Goal: Task Accomplishment & Management: Use online tool/utility

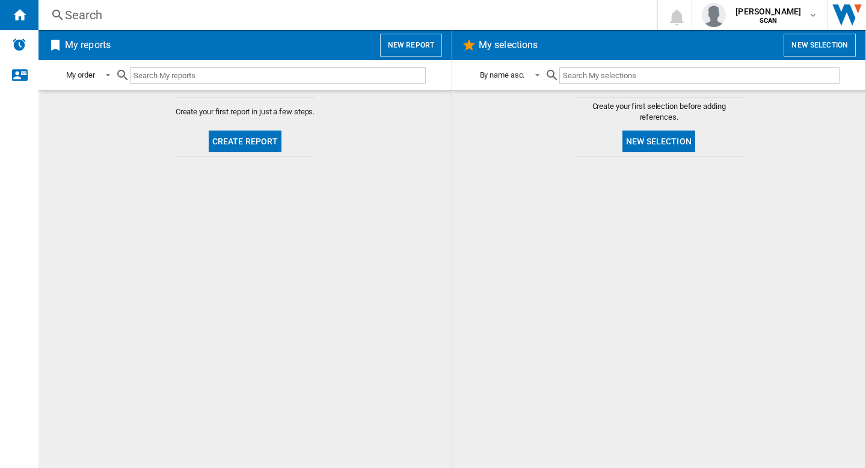
click at [406, 48] on button "New report" at bounding box center [411, 45] width 62 height 23
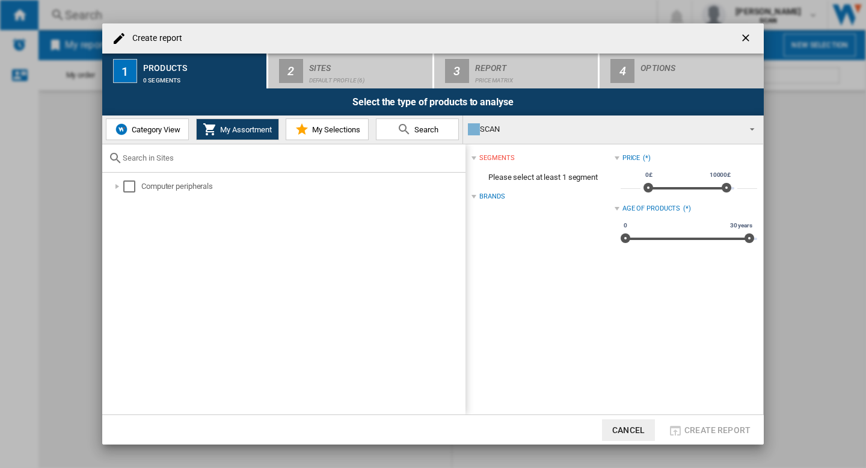
click at [143, 123] on button "Category View" at bounding box center [147, 129] width 83 height 22
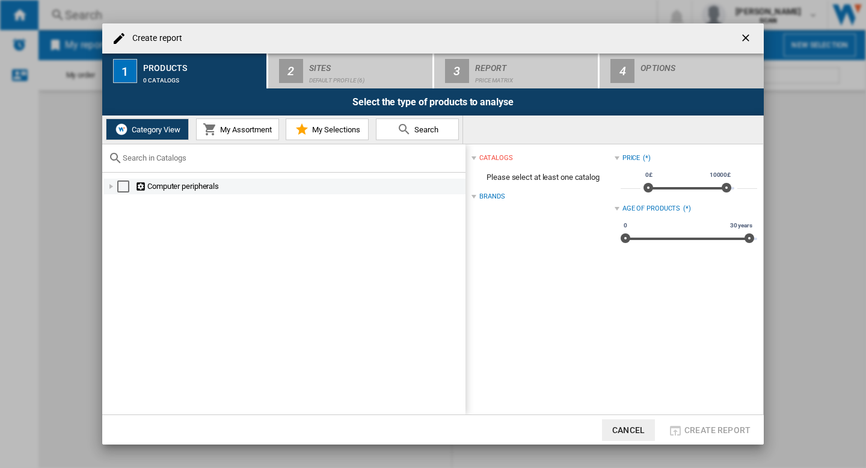
click at [120, 183] on div "Select" at bounding box center [123, 186] width 12 height 12
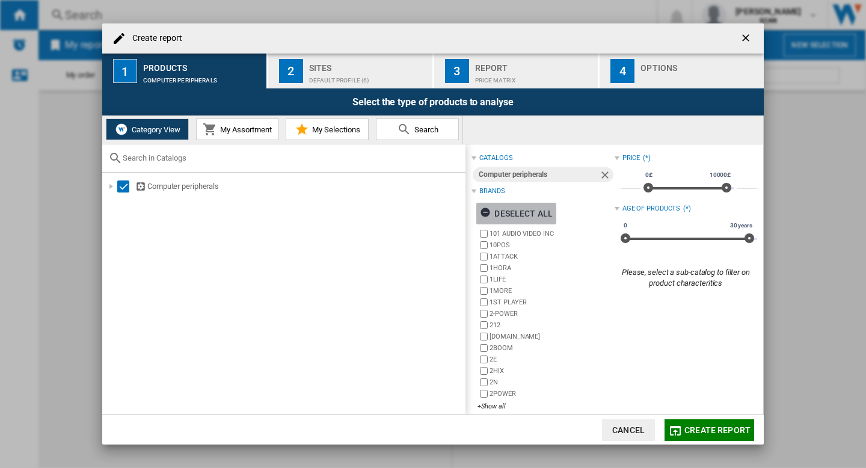
click at [518, 216] on div "Deselect all" at bounding box center [516, 214] width 73 height 22
click at [491, 405] on div "+Show all" at bounding box center [546, 406] width 137 height 9
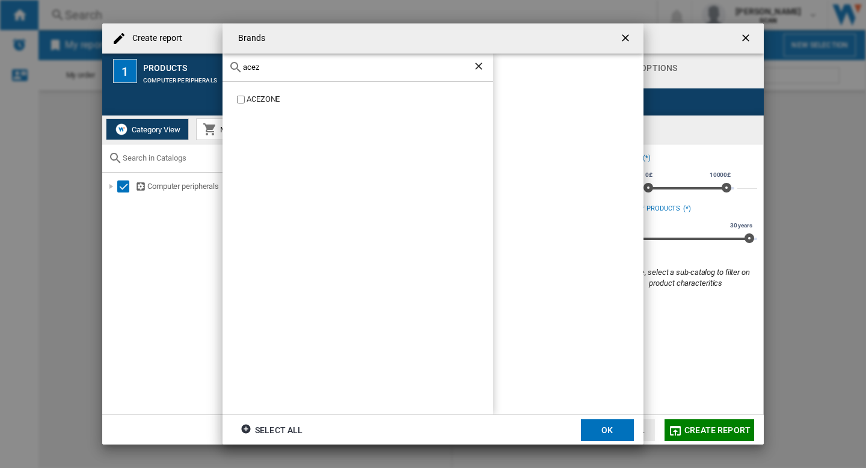
type input "acez"
click at [245, 97] on label "ACEZONE" at bounding box center [364, 99] width 259 height 11
click at [617, 426] on button "OK" at bounding box center [607, 430] width 53 height 22
click at [331, 75] on div "Default profile (6)" at bounding box center [368, 77] width 118 height 13
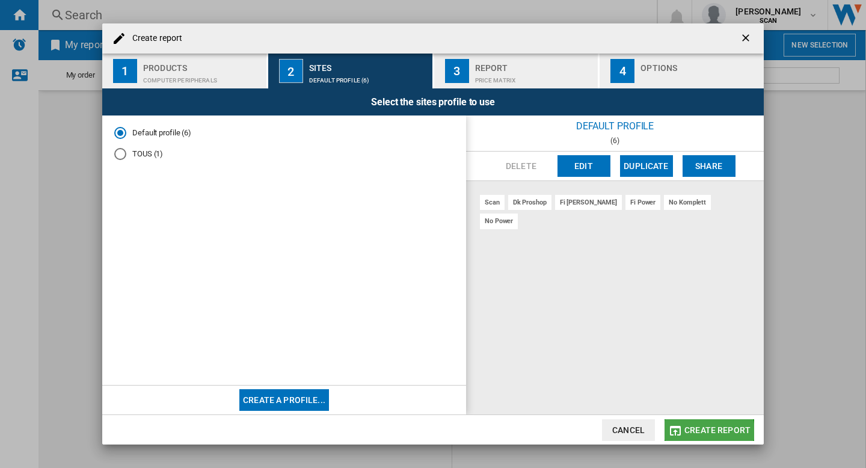
click at [704, 434] on span "Create report" at bounding box center [718, 430] width 66 height 10
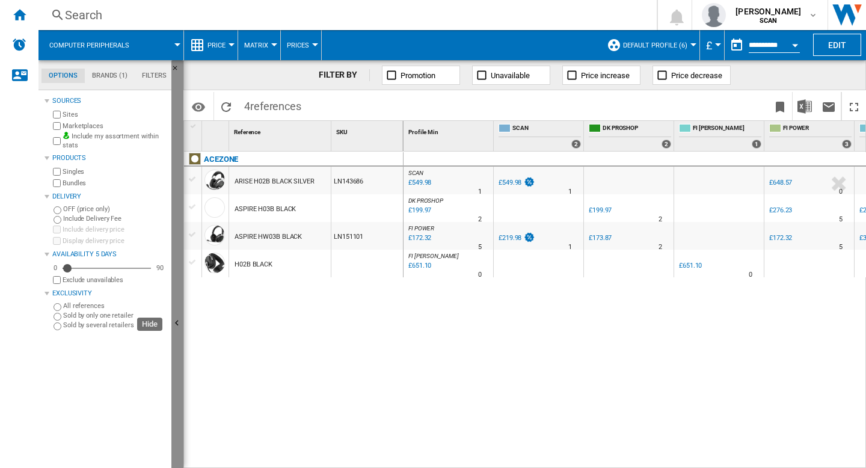
click at [182, 319] on ng-md-icon "Hide" at bounding box center [178, 325] width 14 height 14
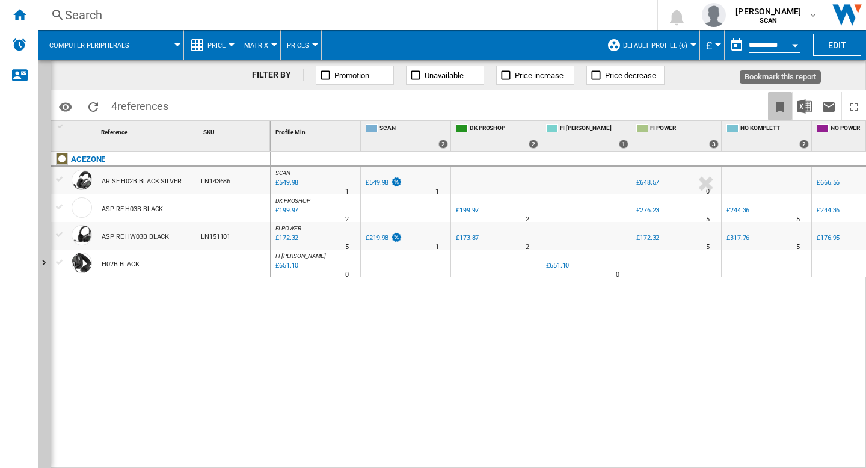
click at [781, 101] on ng-md-icon "Bookmark this report" at bounding box center [780, 107] width 14 height 14
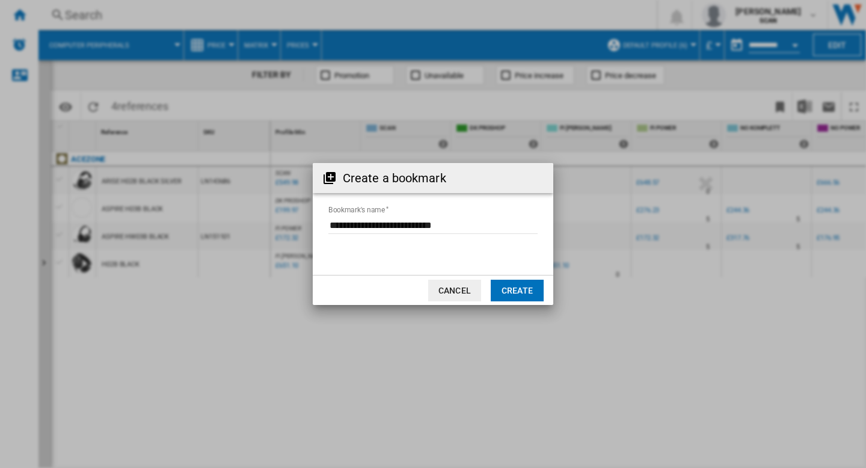
click at [508, 289] on button "Create" at bounding box center [517, 291] width 53 height 22
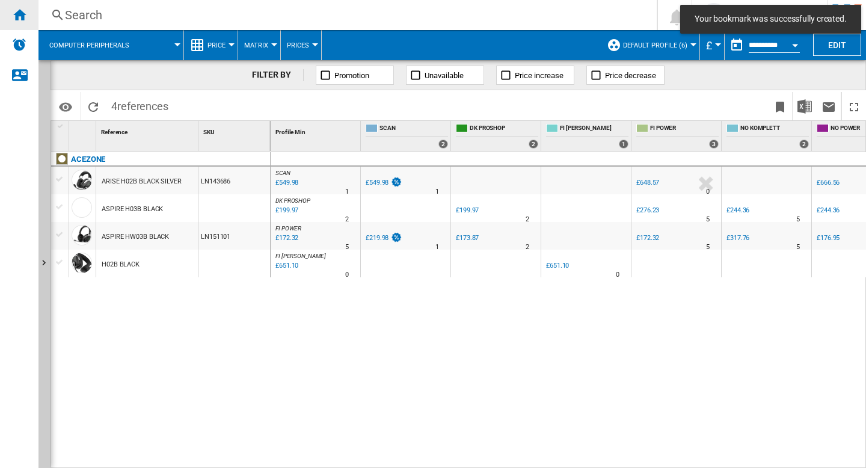
click at [23, 8] on ng-md-icon "Home" at bounding box center [19, 14] width 14 height 14
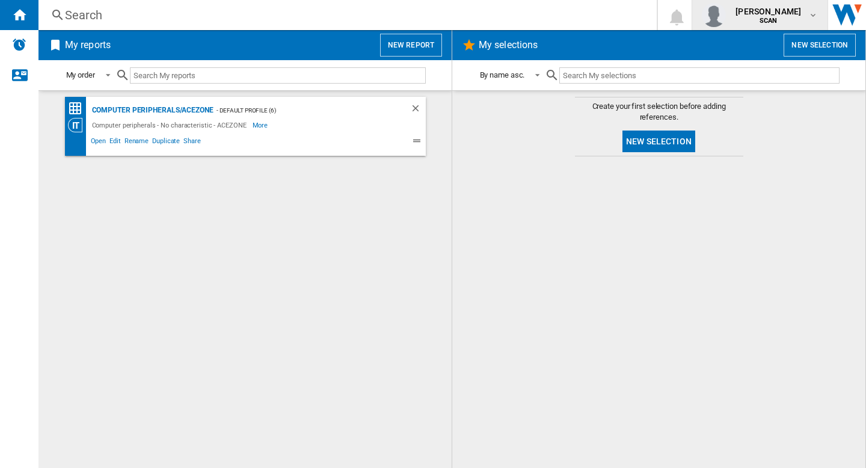
click at [795, 13] on div "[PERSON_NAME] SCAN" at bounding box center [770, 14] width 78 height 19
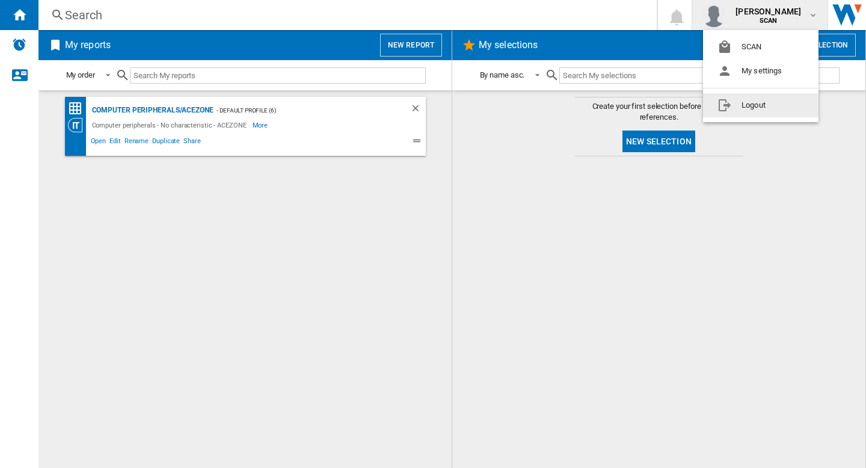
click at [749, 114] on button "Logout" at bounding box center [760, 105] width 115 height 24
